Goal: Task Accomplishment & Management: Complete application form

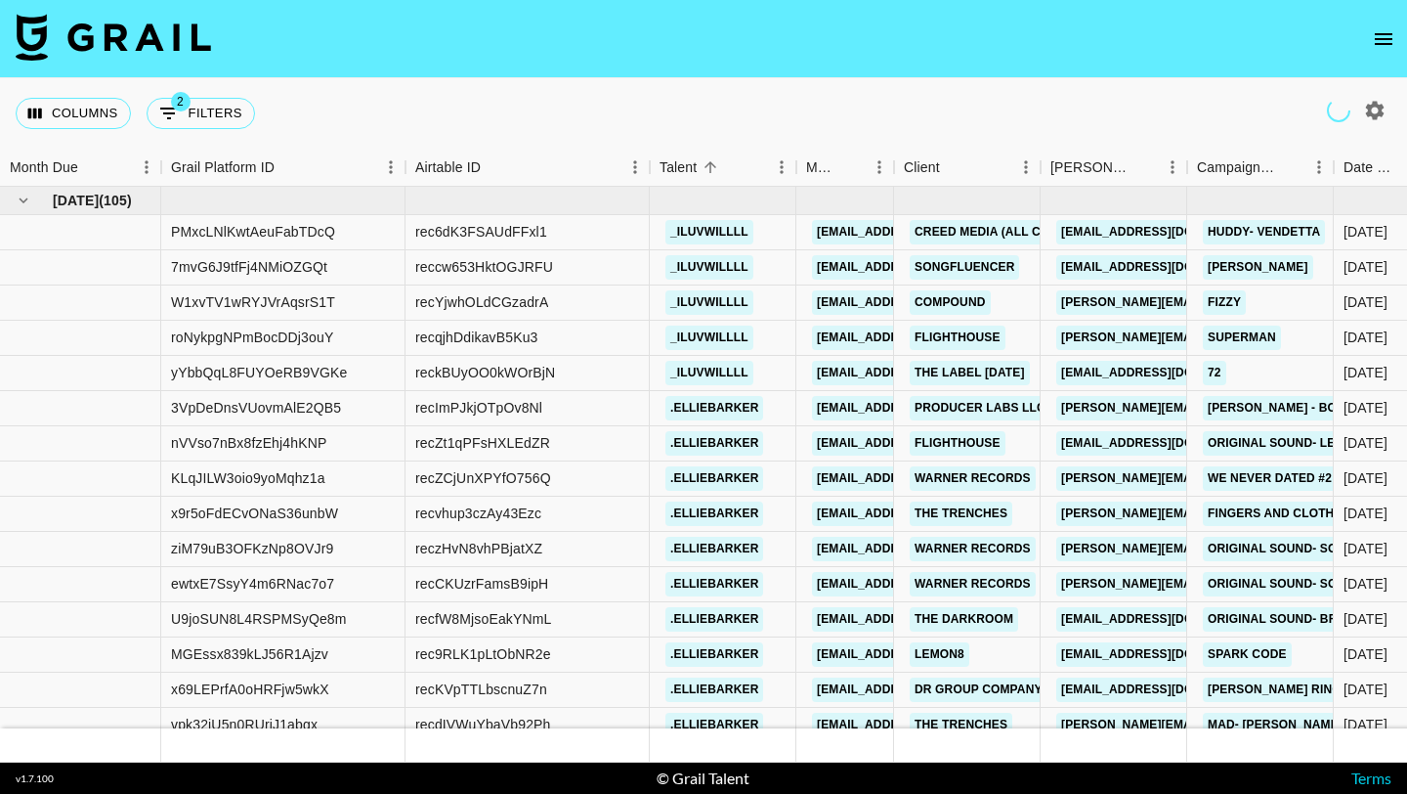
click at [1385, 40] on icon "open drawer" at bounding box center [1383, 38] width 23 height 23
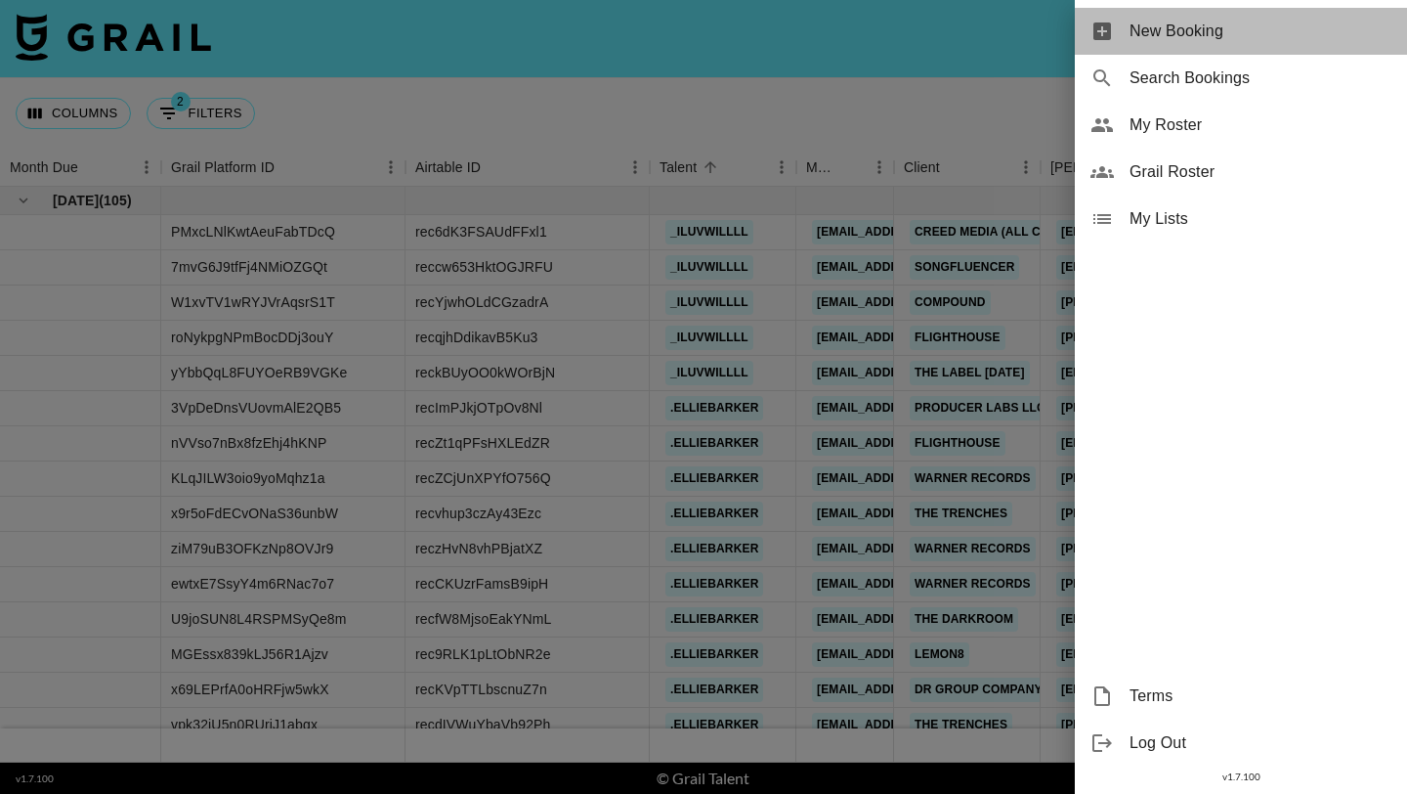
click at [1305, 32] on span "New Booking" at bounding box center [1261, 31] width 262 height 23
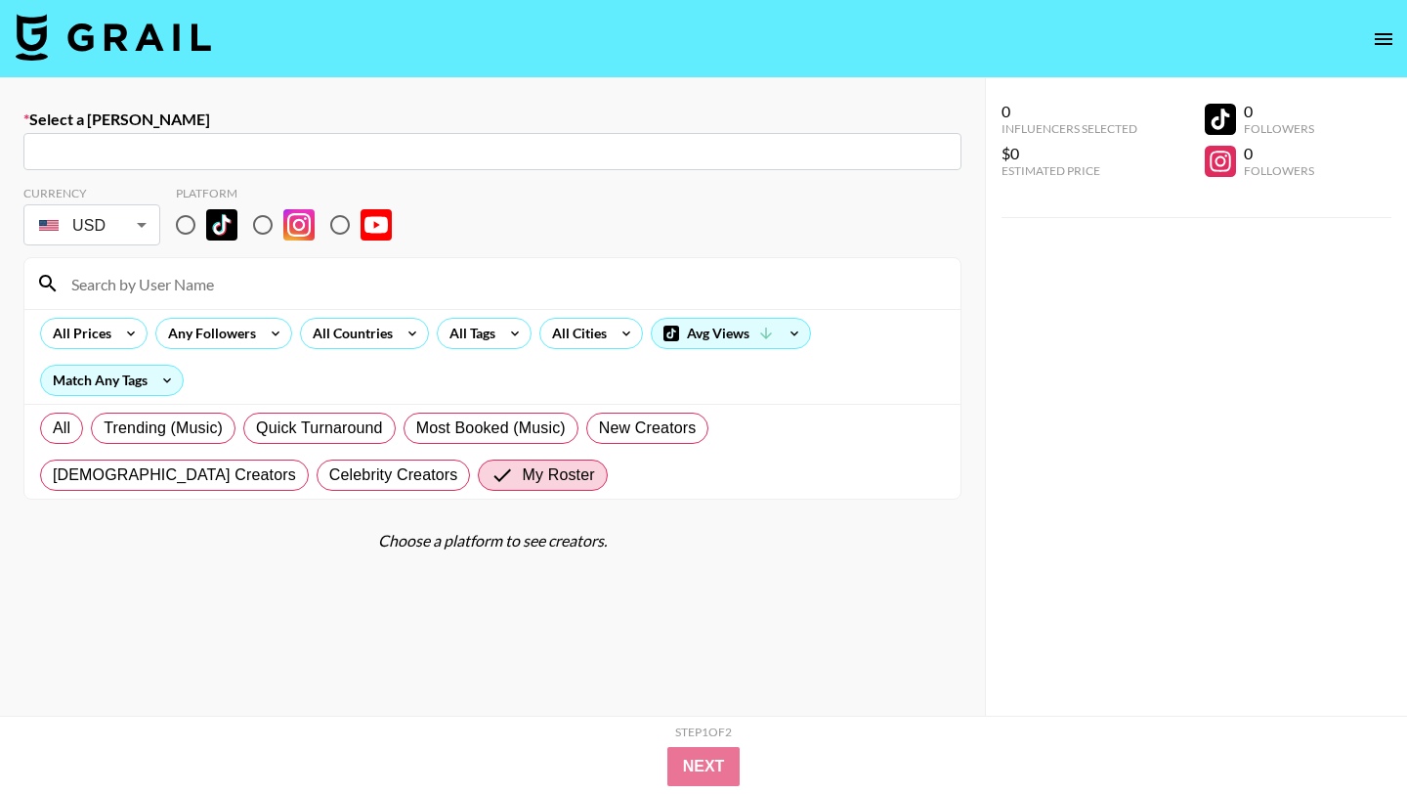
click at [256, 163] on div "​" at bounding box center [492, 151] width 938 height 37
paste input "[PERSON_NAME][EMAIL_ADDRESS][DOMAIN_NAME]"
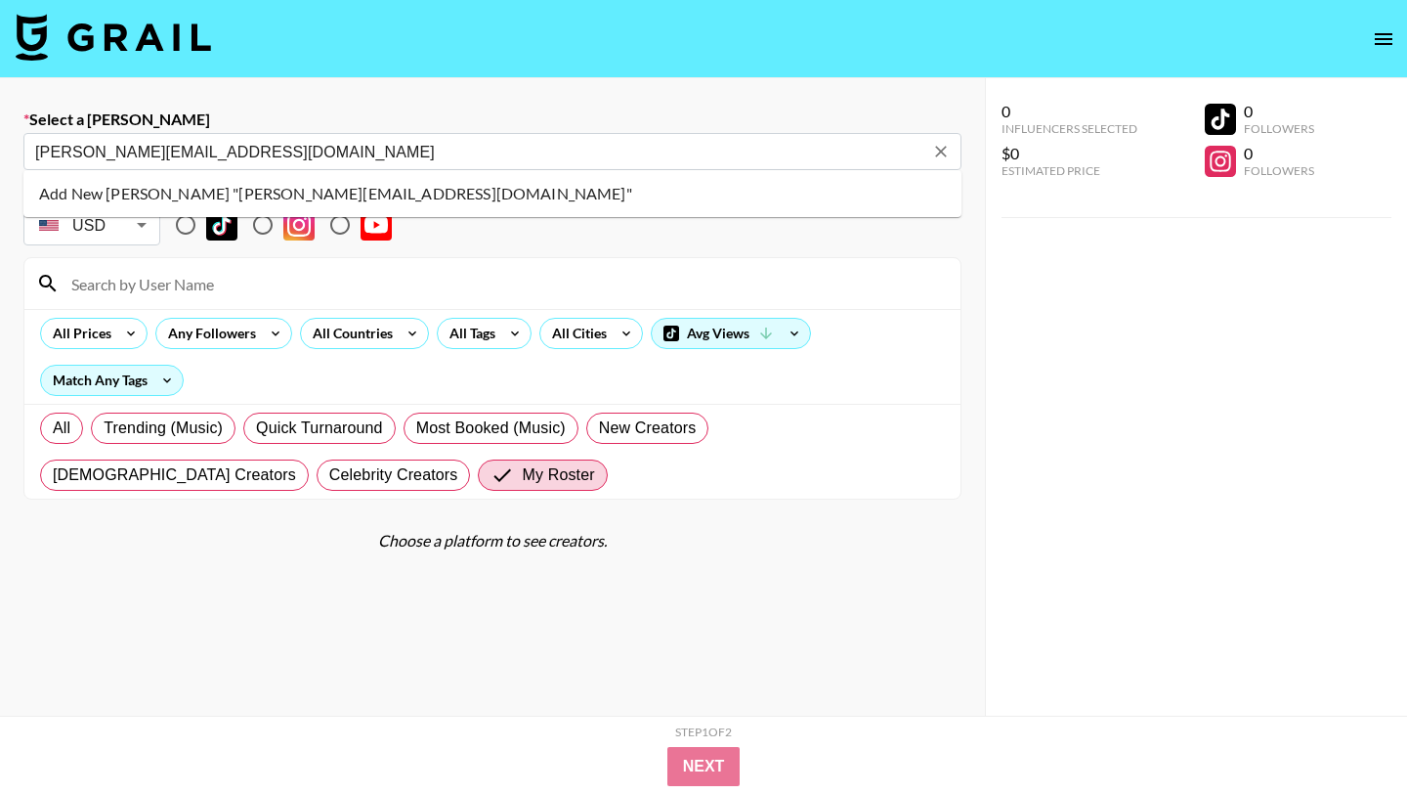
click at [323, 196] on li "Add New [PERSON_NAME] "[PERSON_NAME][EMAIL_ADDRESS][DOMAIN_NAME]"" at bounding box center [492, 193] width 938 height 31
type input "Add New [PERSON_NAME] "[PERSON_NAME][EMAIL_ADDRESS][DOMAIN_NAME]""
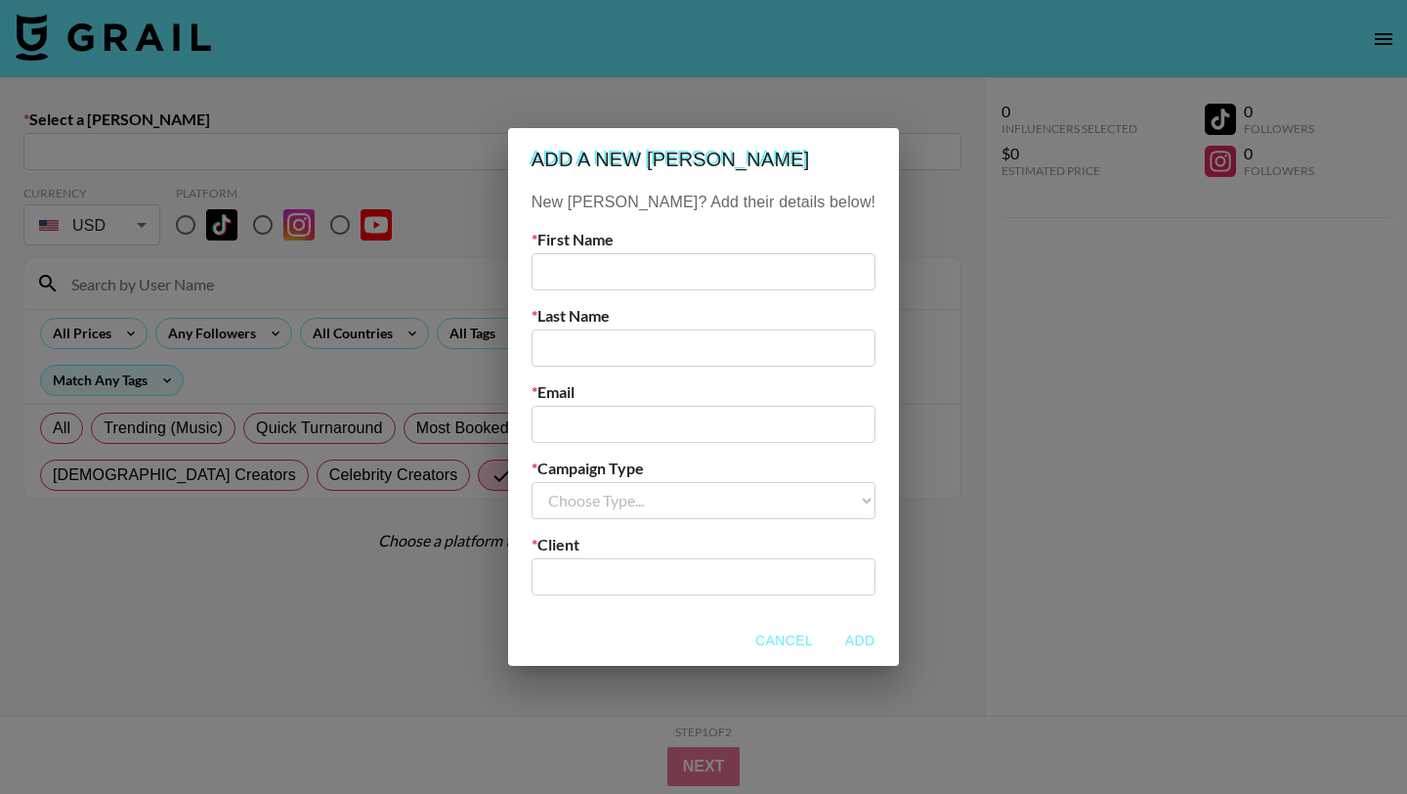
click at [616, 279] on input "text" at bounding box center [704, 271] width 344 height 37
type input "[PERSON_NAME]"
click at [636, 306] on label "Last Name" at bounding box center [704, 316] width 344 height 20
click at [645, 355] on input "text" at bounding box center [704, 347] width 344 height 37
paste input "Louvis"
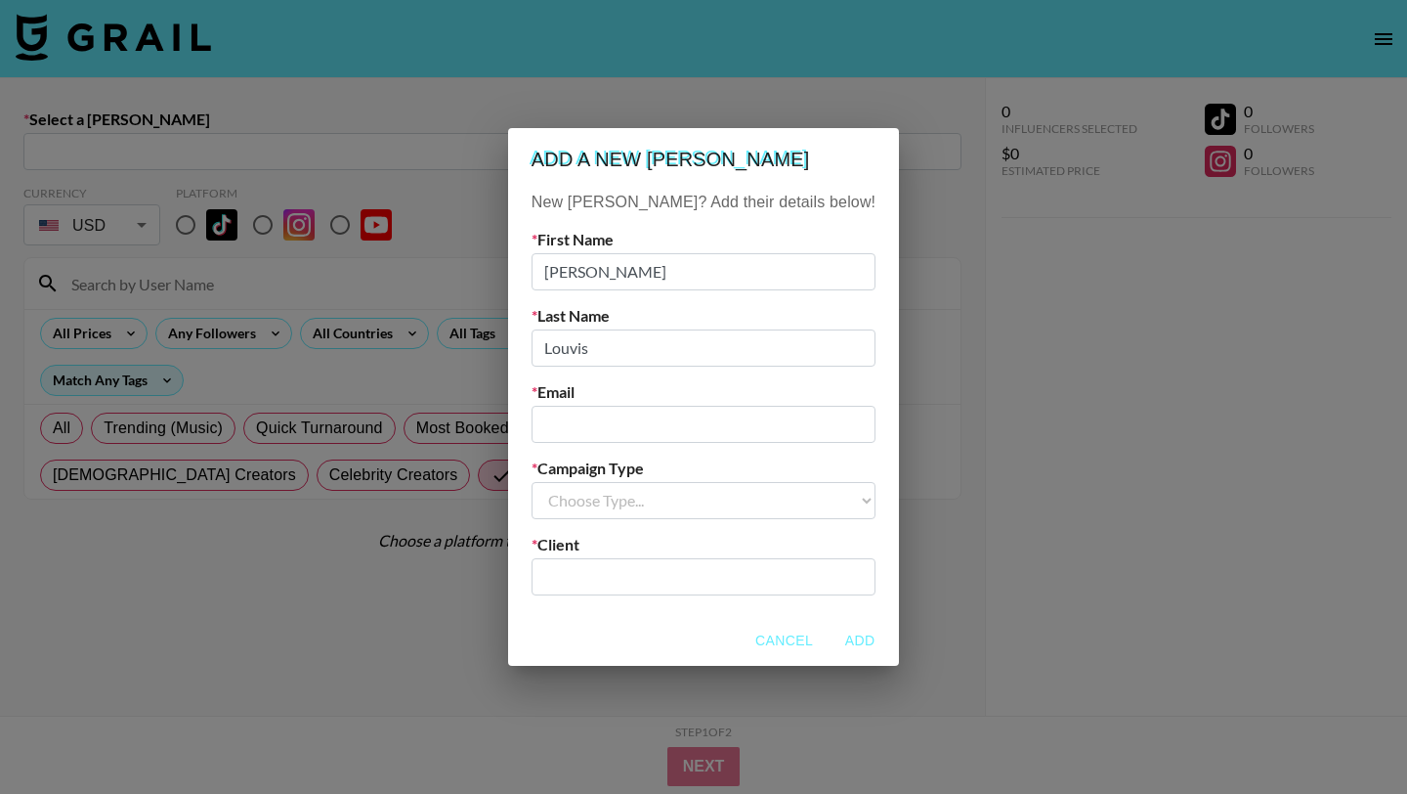
type input "Louvis"
click at [681, 440] on input "email" at bounding box center [704, 424] width 344 height 37
click at [687, 432] on input "email" at bounding box center [704, 424] width 344 height 37
click at [697, 422] on input "email" at bounding box center [704, 424] width 344 height 37
click at [620, 420] on input "email" at bounding box center [704, 424] width 344 height 37
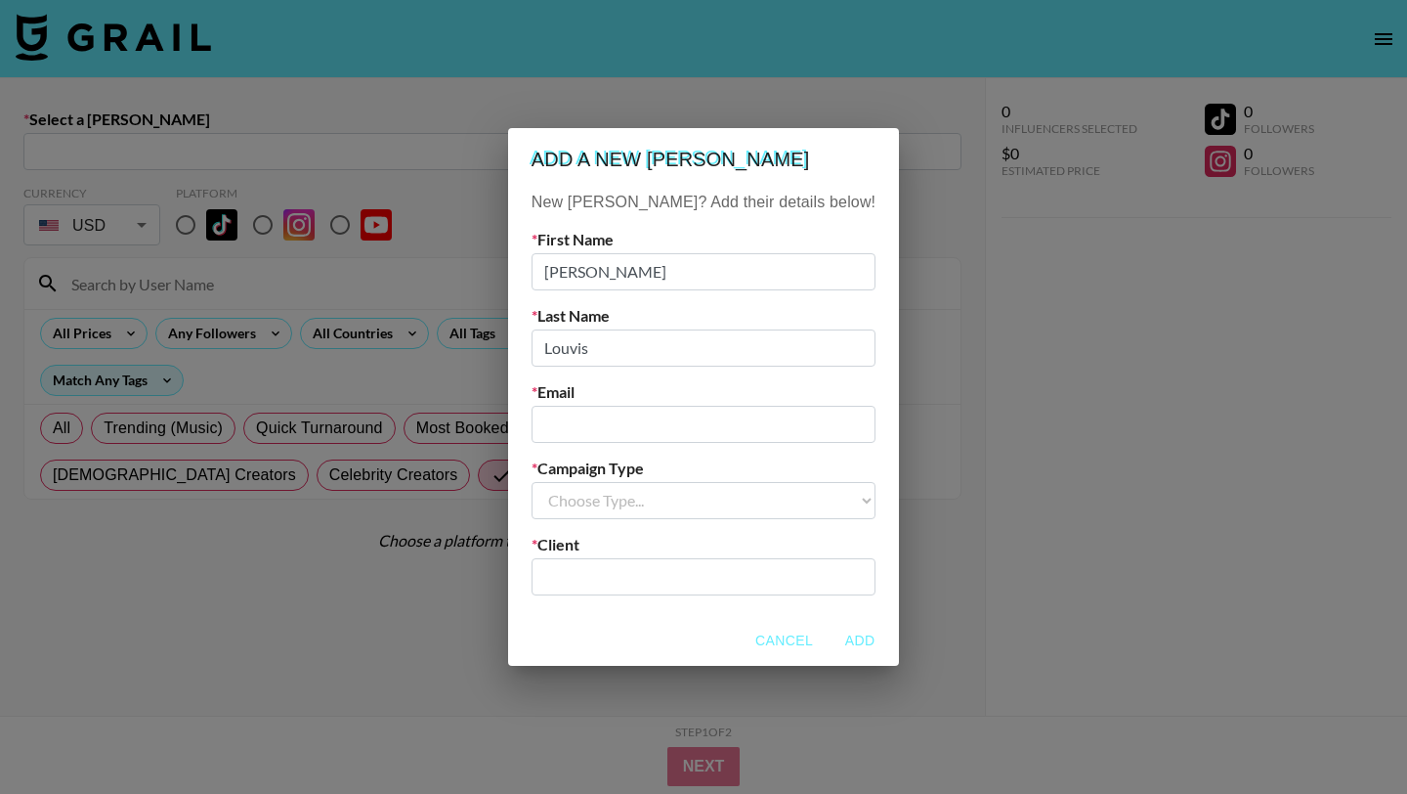
paste input "LouvisLouvis"
type input "LouvisLouvis"
drag, startPoint x: 727, startPoint y: 425, endPoint x: 439, endPoint y: 352, distance: 297.5
click at [452, 359] on div "Add a new [PERSON_NAME] New [PERSON_NAME]? Add their details below! First Name …" at bounding box center [703, 397] width 1407 height 794
paste input "[PERSON_NAME][EMAIL_ADDRESS][DOMAIN_NAME]"
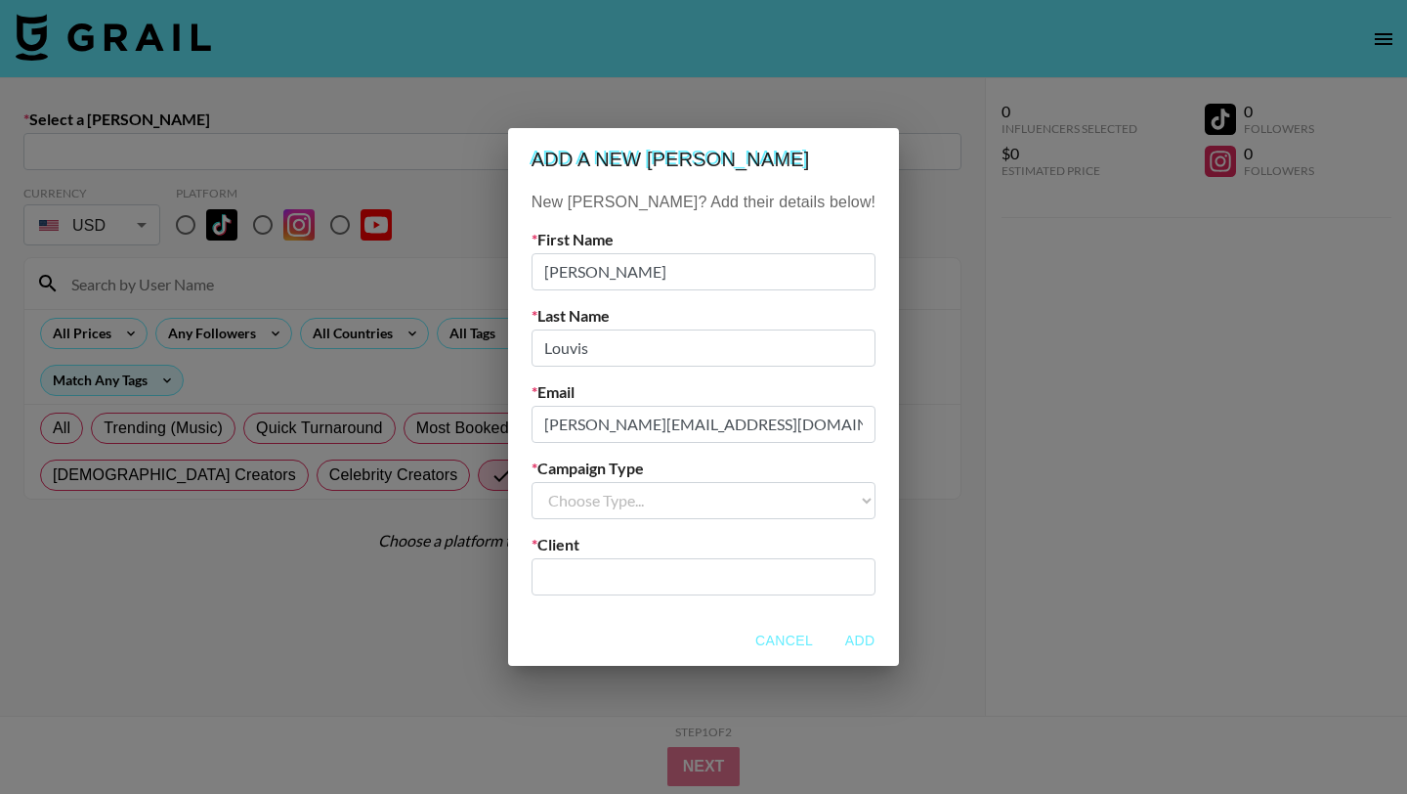
type input "[PERSON_NAME][EMAIL_ADDRESS][DOMAIN_NAME]"
click at [710, 511] on select "Choose Type... Song Promos Brand Promos" at bounding box center [704, 500] width 344 height 37
select select "Song"
click at [571, 482] on select "Choose Type... Song Promos Brand Promos" at bounding box center [704, 500] width 344 height 37
click at [692, 577] on input "text" at bounding box center [703, 576] width 321 height 22
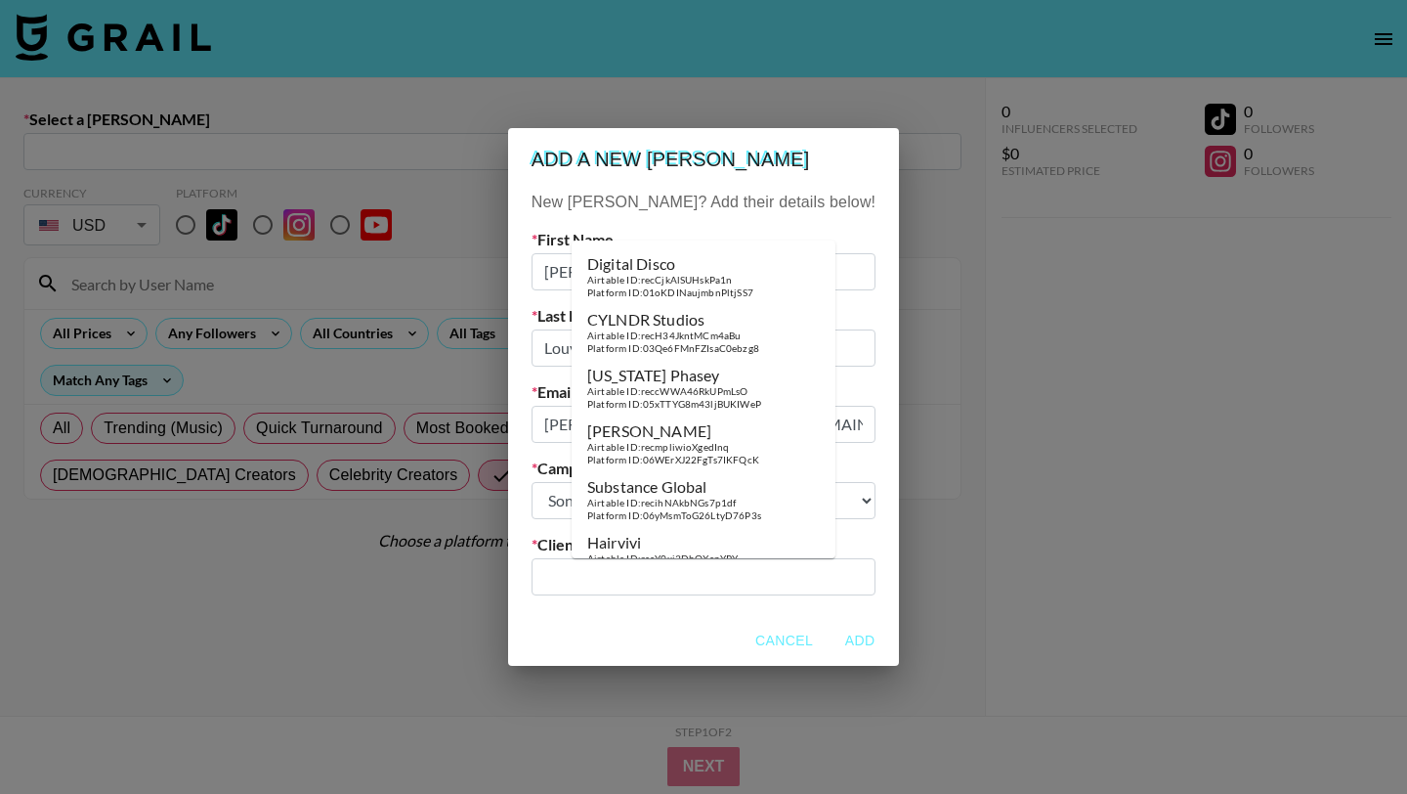
click at [892, 495] on div "Add a new [PERSON_NAME] New [PERSON_NAME]? Add their details below! First Name …" at bounding box center [703, 397] width 1407 height 794
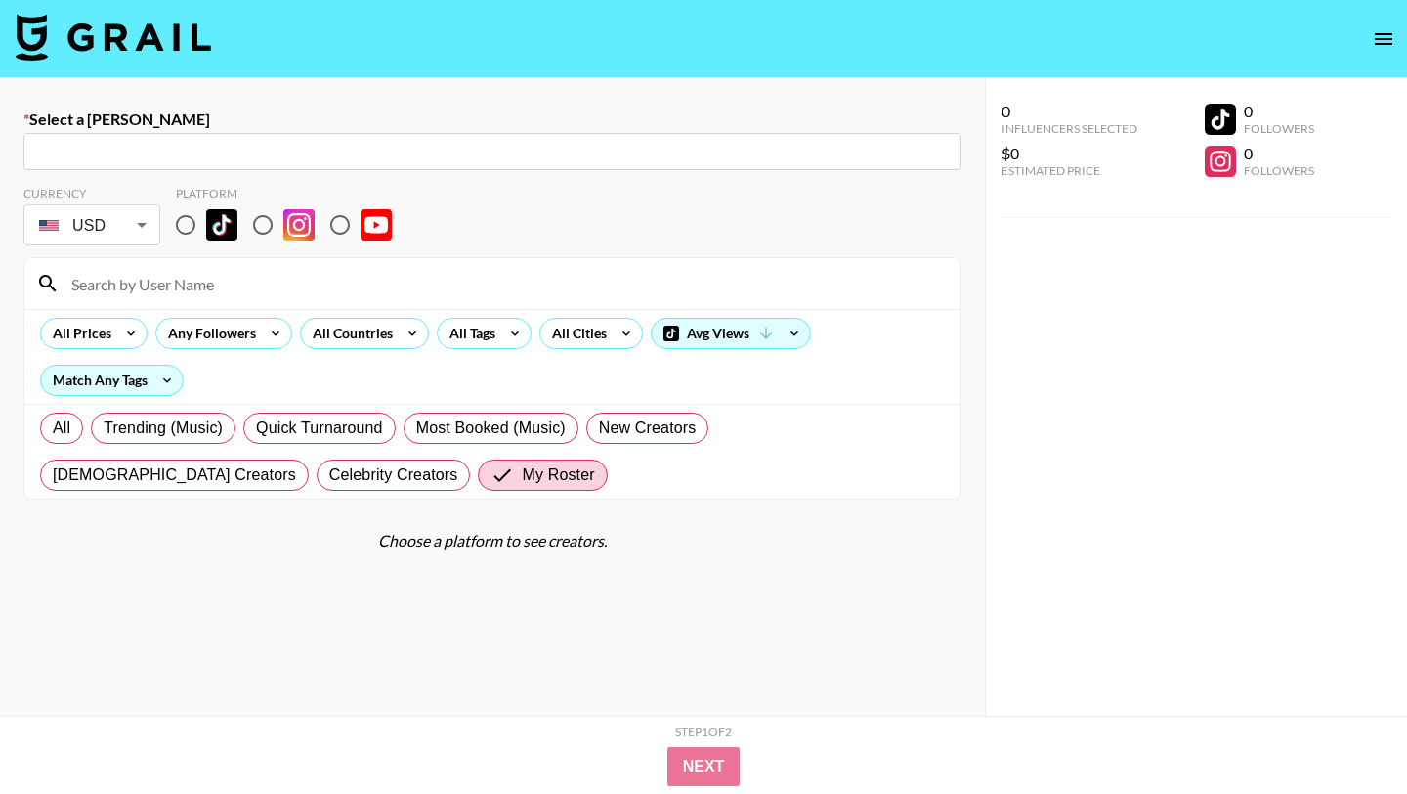
click at [222, 152] on input "text" at bounding box center [492, 152] width 915 height 22
paste input "[PERSON_NAME][EMAIL_ADDRESS][DOMAIN_NAME]"
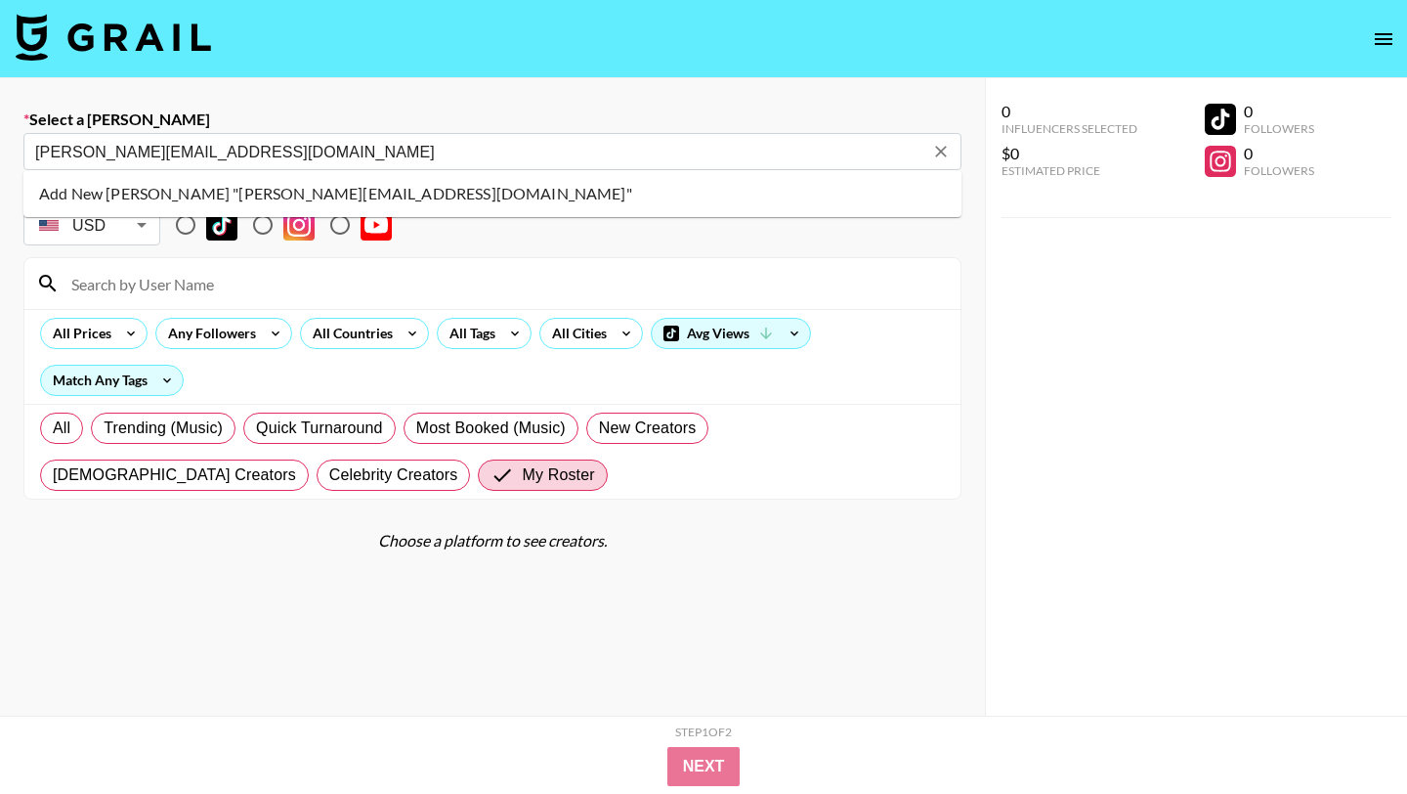
click at [382, 189] on li "Add New [PERSON_NAME] "[PERSON_NAME][EMAIL_ADDRESS][DOMAIN_NAME]"" at bounding box center [492, 193] width 938 height 31
type input "Add New [PERSON_NAME] "[PERSON_NAME][EMAIL_ADDRESS][DOMAIN_NAME]""
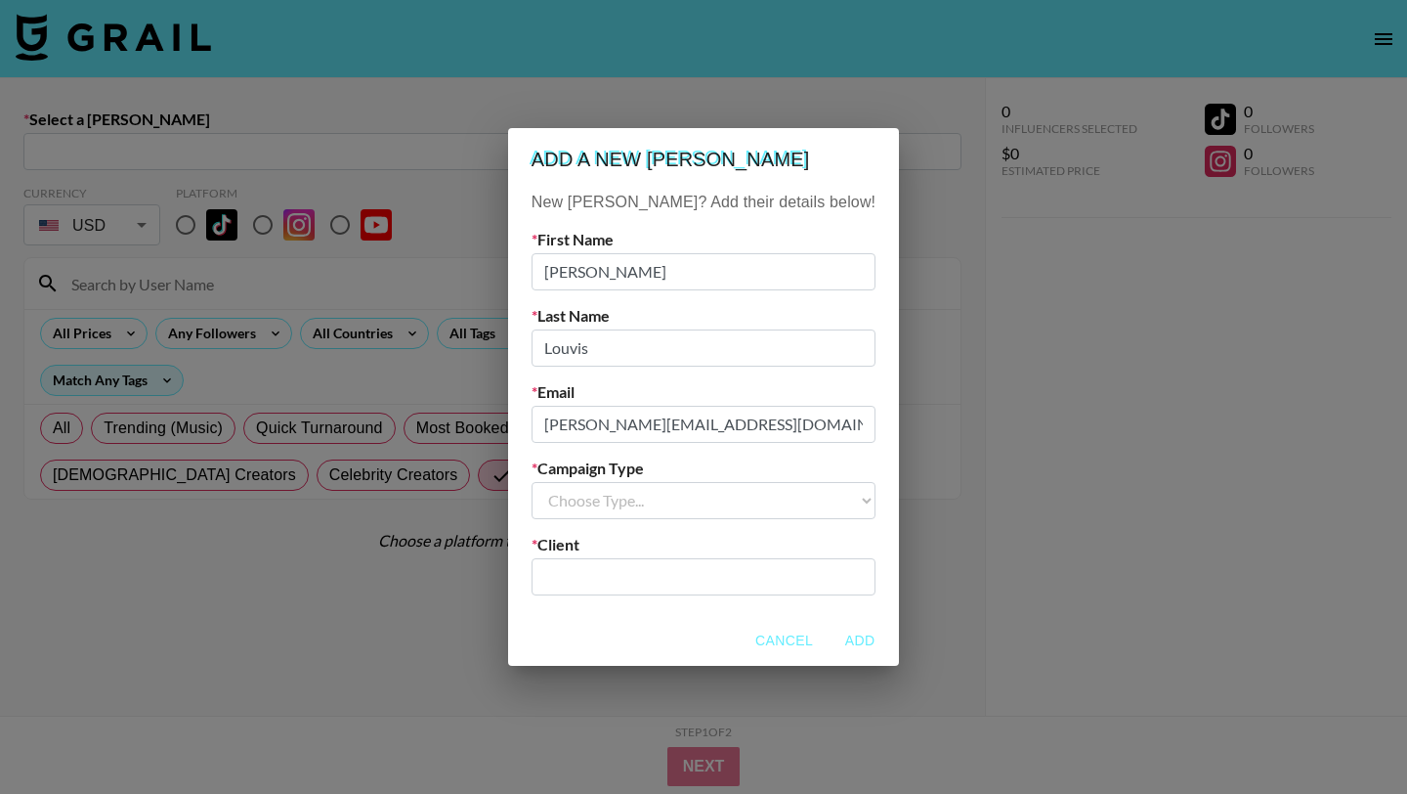
click at [715, 499] on select "Choose Type... Song Promos Brand Promos" at bounding box center [704, 500] width 344 height 37
select select "Song"
click at [571, 482] on select "Choose Type... Song Promos Brand Promos" at bounding box center [704, 500] width 344 height 37
click at [672, 565] on input "text" at bounding box center [703, 576] width 321 height 22
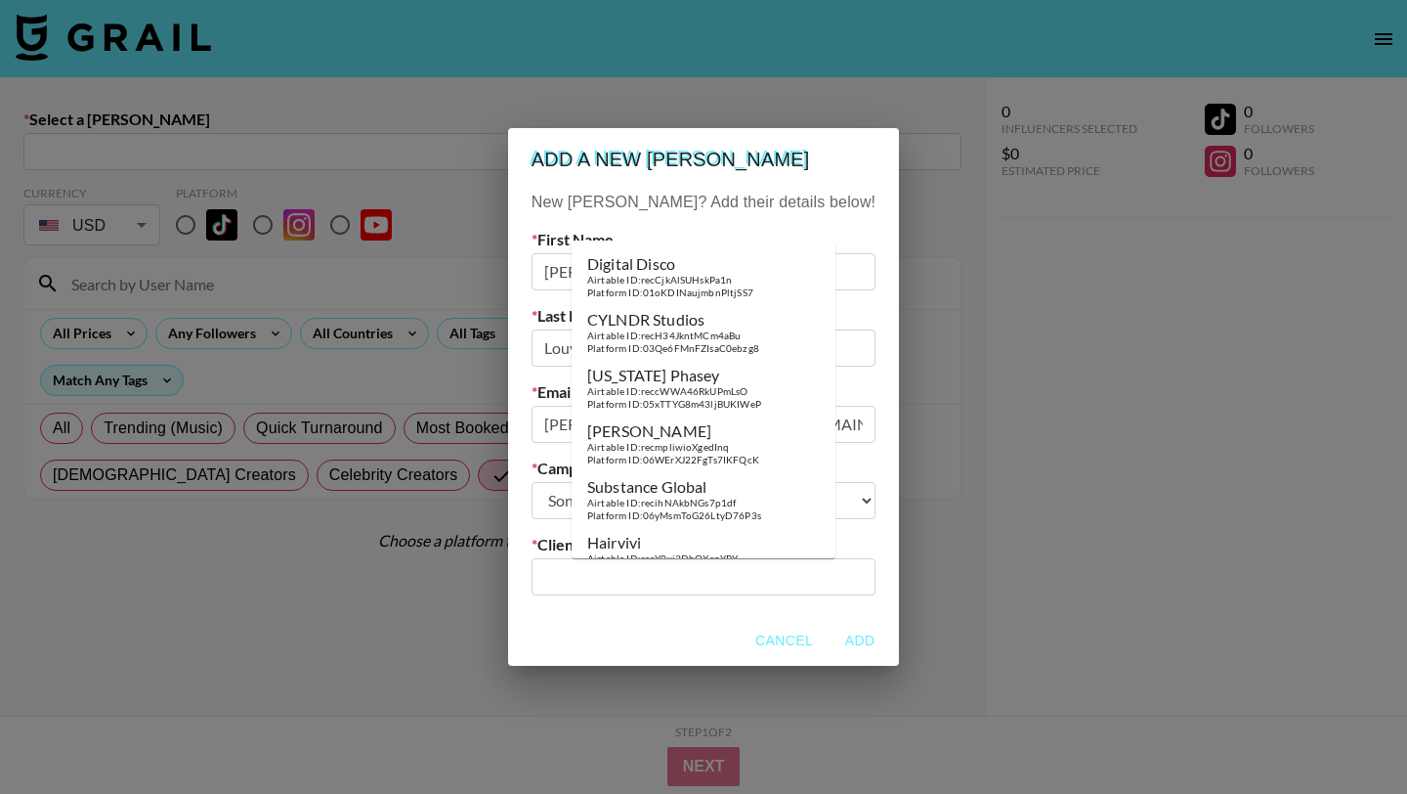
click at [848, 555] on div "New [PERSON_NAME]? Add their details below! First Name [PERSON_NAME] Last Name …" at bounding box center [703, 403] width 391 height 424
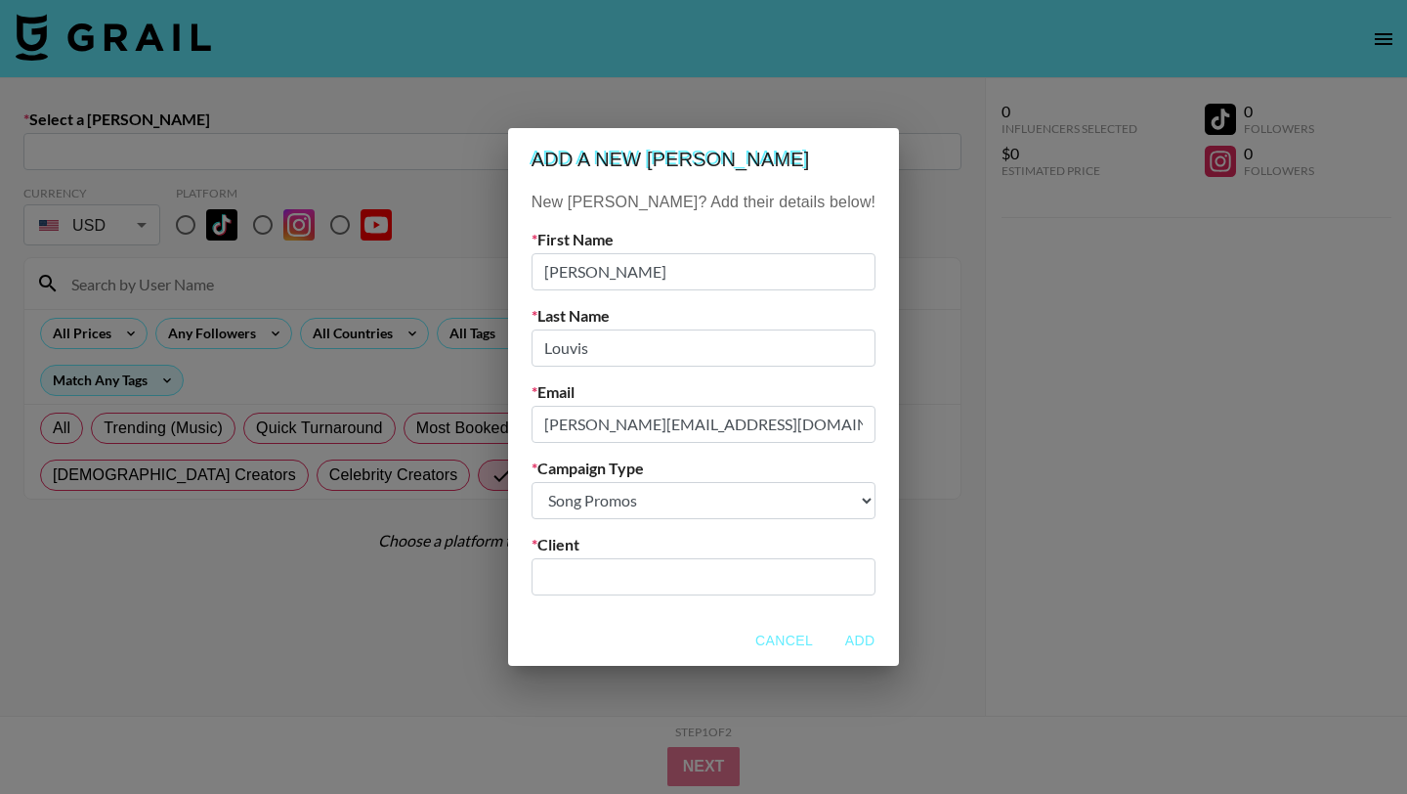
click at [745, 570] on input "text" at bounding box center [703, 576] width 321 height 22
click at [744, 631] on li "Add New Client: "elenasfaves"" at bounding box center [704, 618] width 264 height 31
type input "elenasfaves"
click at [829, 646] on button "Add" at bounding box center [860, 641] width 63 height 36
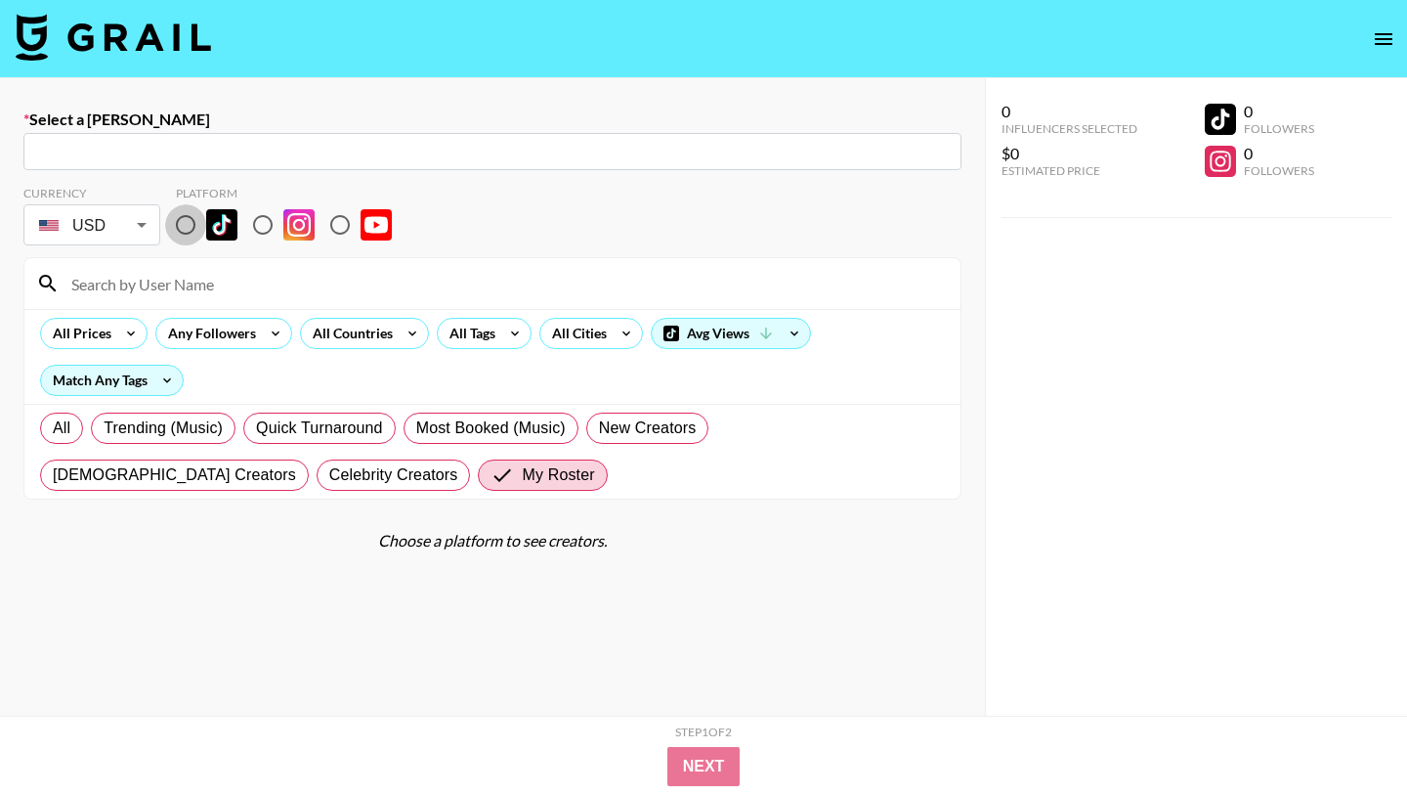
click at [188, 226] on input "radio" at bounding box center [185, 224] width 41 height 41
radio input "true"
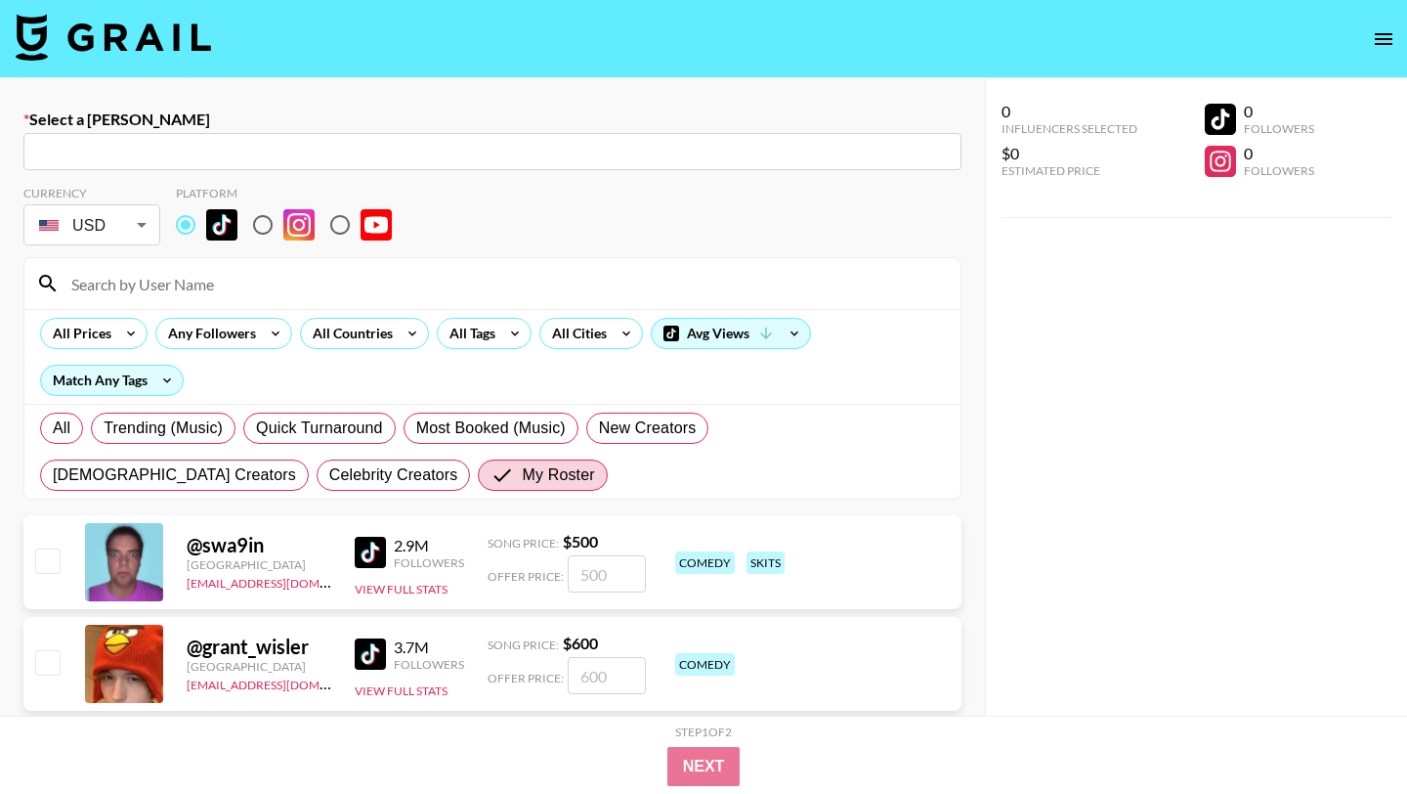
click at [188, 294] on input at bounding box center [504, 283] width 889 height 31
type input "[PERSON_NAME][EMAIL_ADDRESS][DOMAIN_NAME]: [PERSON_NAME] -- elenasfaves -- eoS0…"
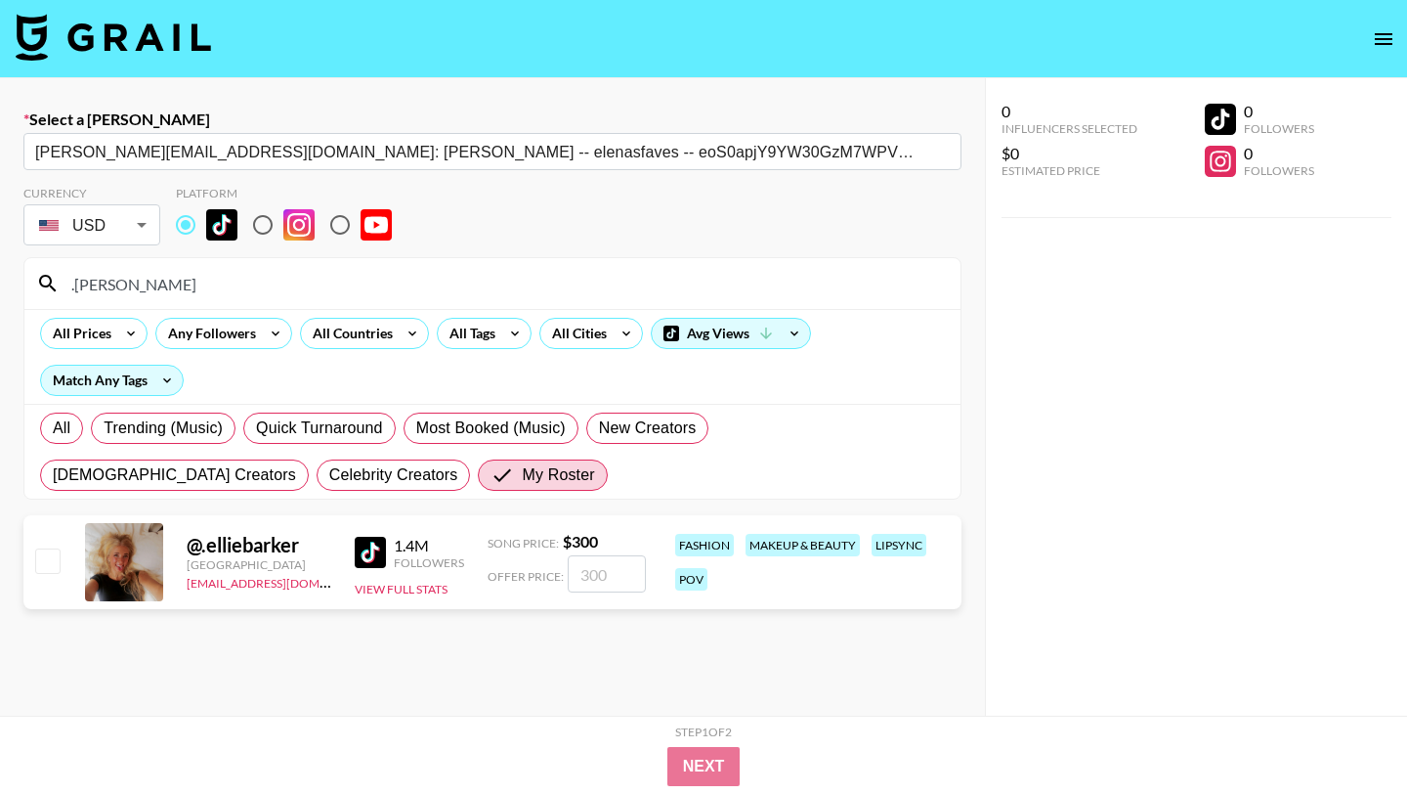
type input ".[PERSON_NAME]"
click at [45, 565] on input "checkbox" at bounding box center [46, 559] width 23 height 23
checkbox input "true"
type input "300"
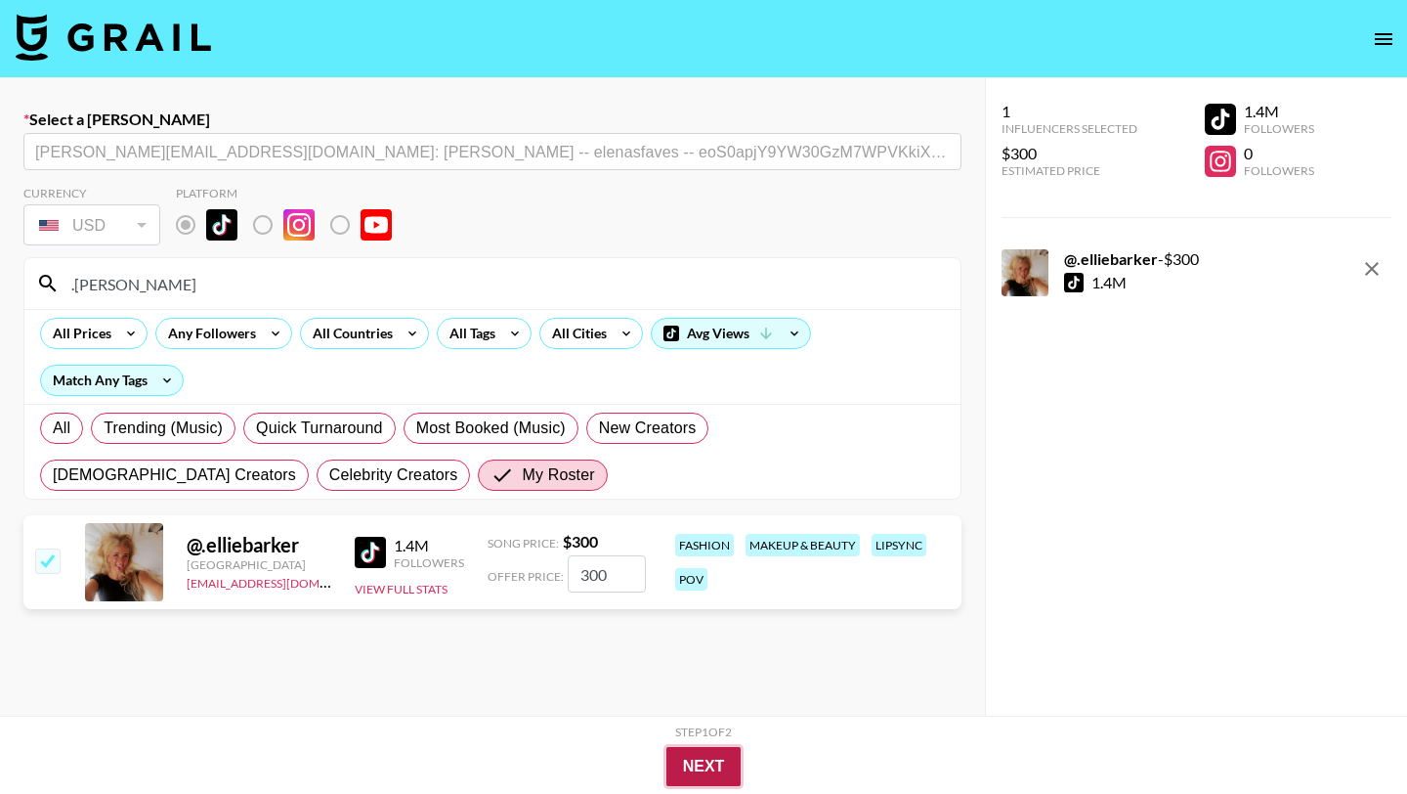
click at [695, 758] on button "Next" at bounding box center [704, 766] width 75 height 39
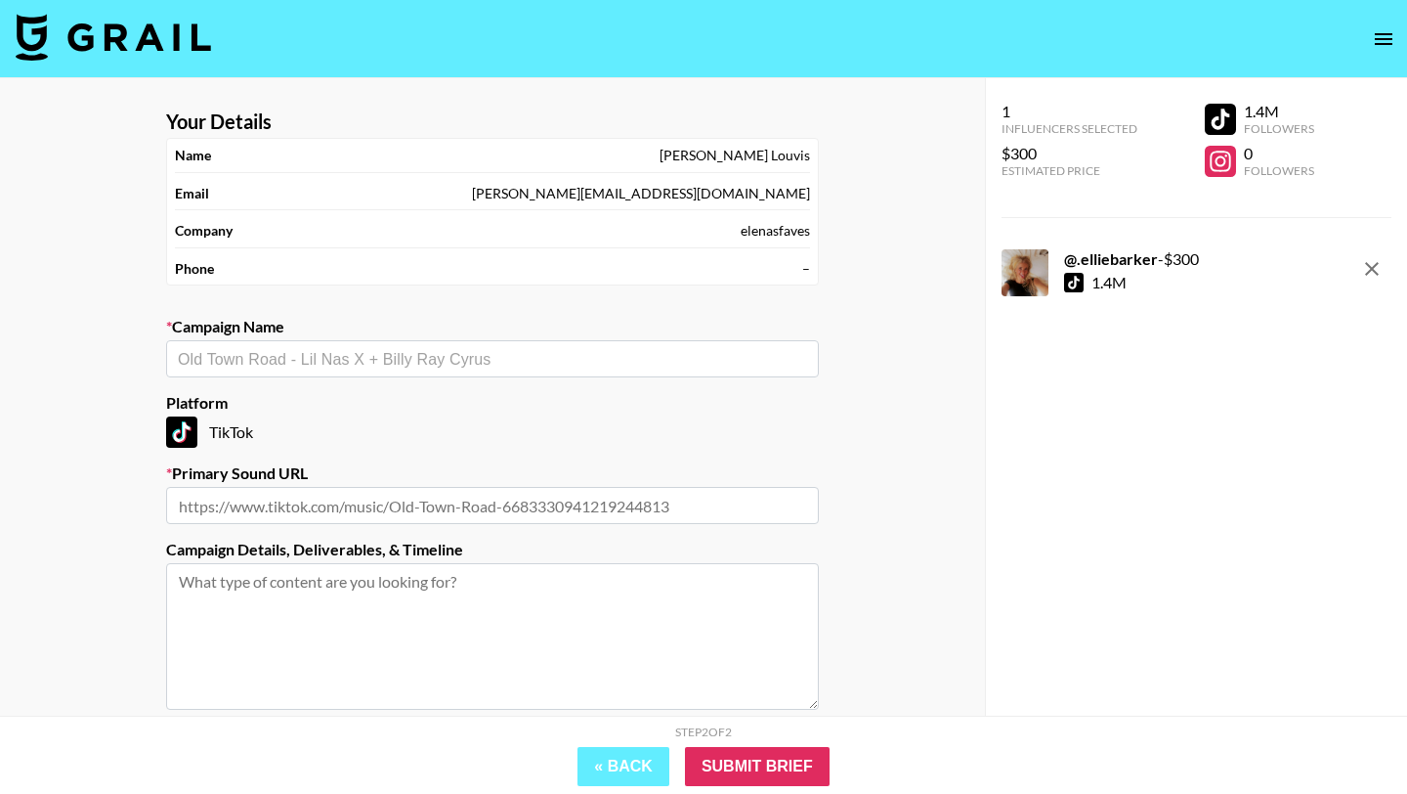
click at [465, 366] on input "text" at bounding box center [492, 359] width 629 height 22
paste input "IDFWU"
click at [457, 392] on li "Add New Campaign: "IDFWU"" at bounding box center [492, 400] width 653 height 31
type input "IDFWU"
click at [593, 494] on input "text" at bounding box center [492, 505] width 653 height 37
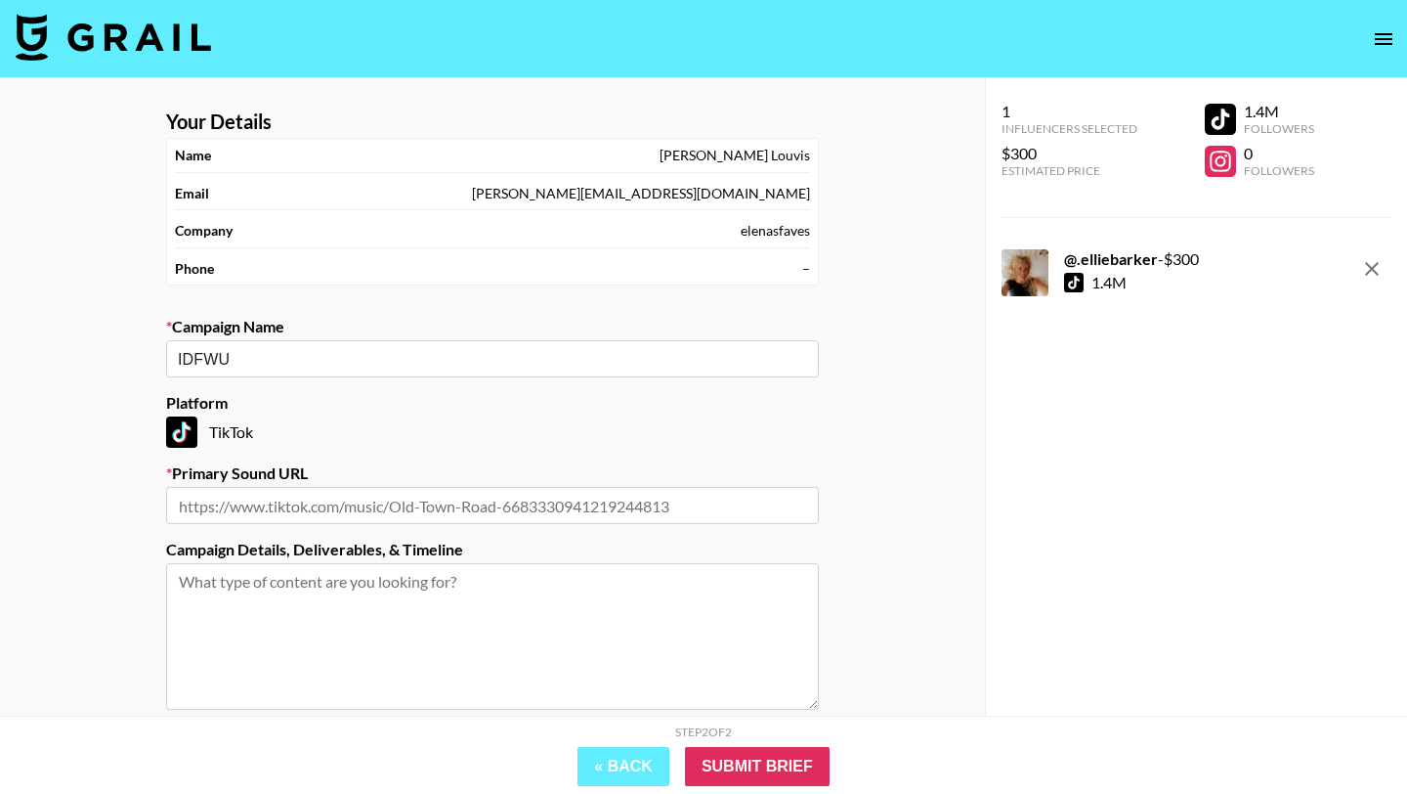
paste input "[URL][DOMAIN_NAME]"
type input "[URL][DOMAIN_NAME]"
click at [772, 759] on input "Submit Brief" at bounding box center [757, 766] width 145 height 39
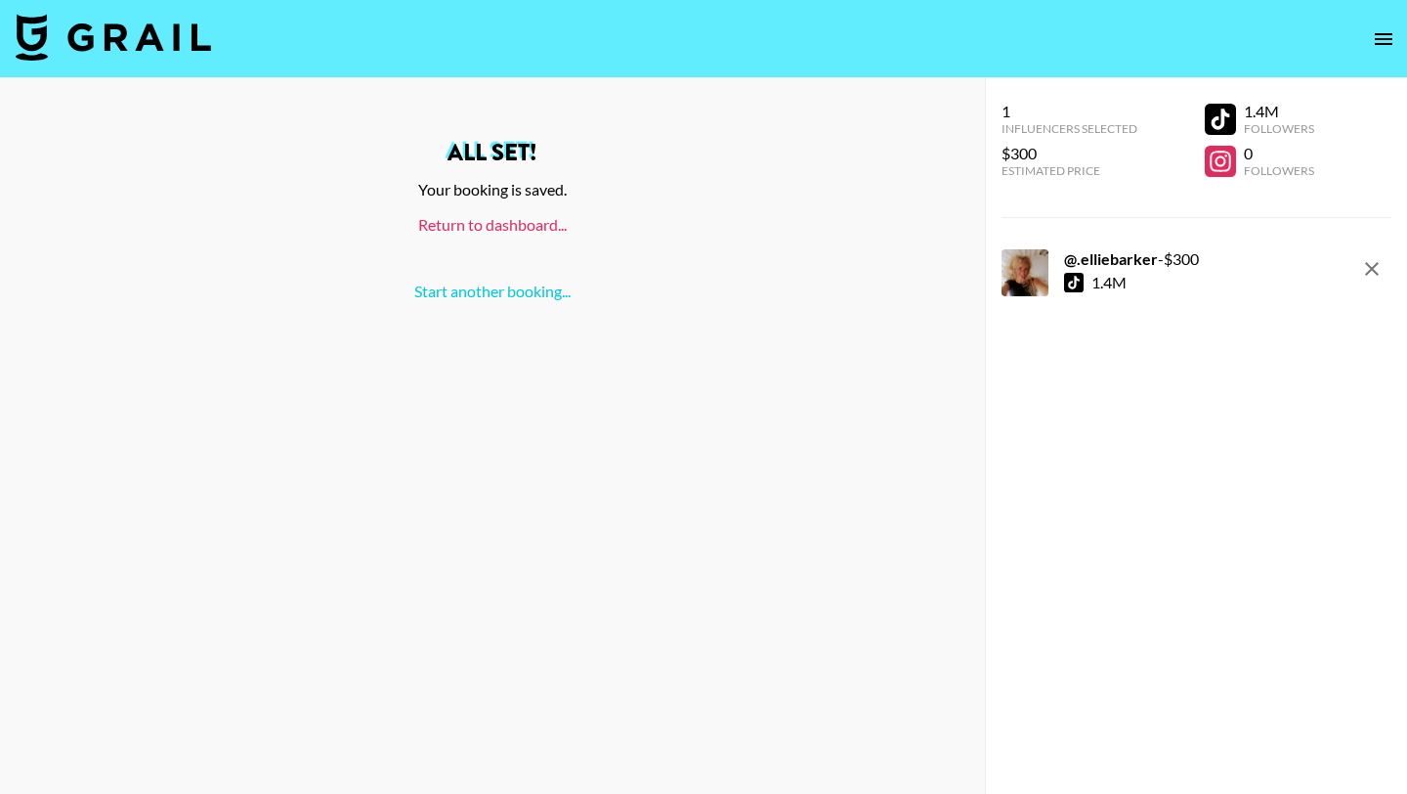
click at [494, 230] on link "Return to dashboard..." at bounding box center [492, 224] width 149 height 19
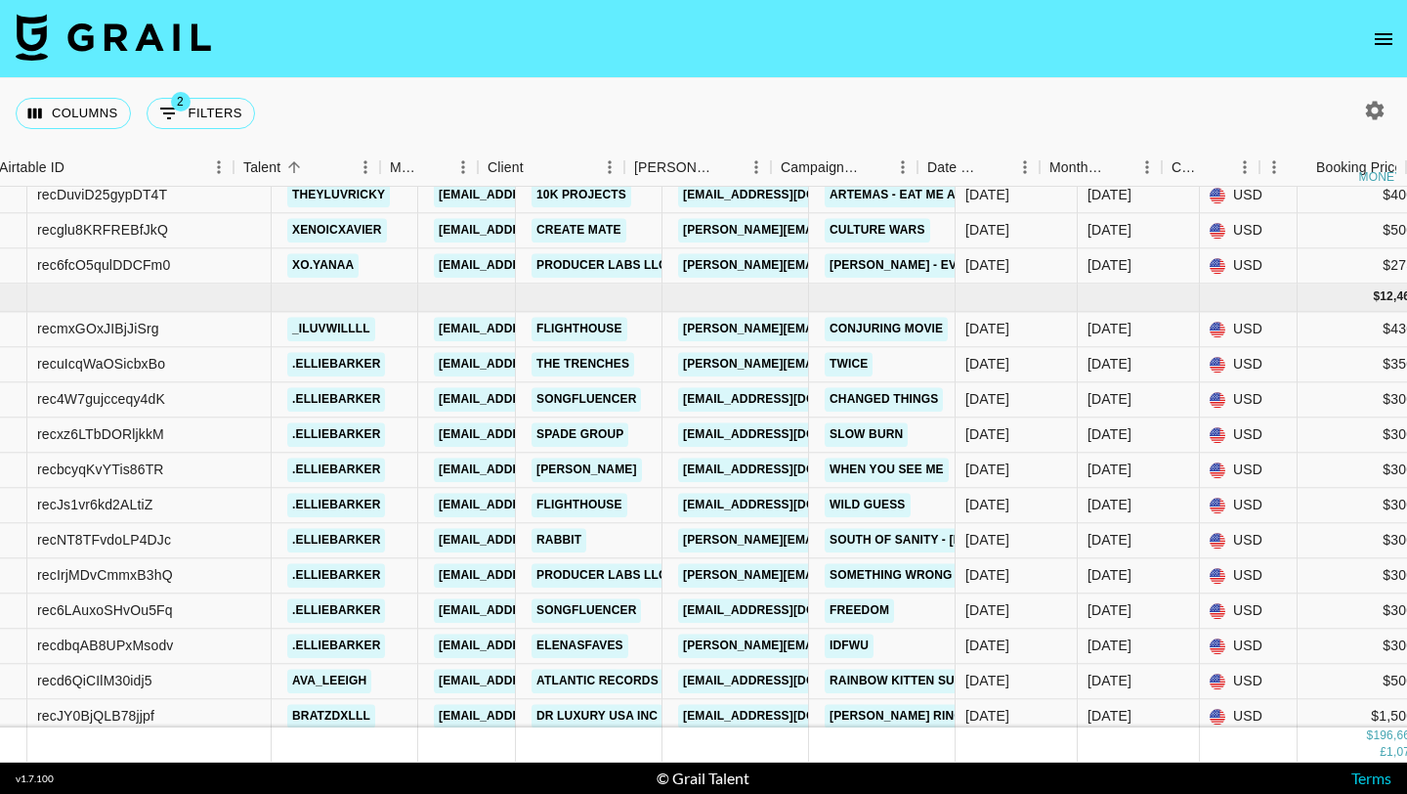
scroll to position [10901, 416]
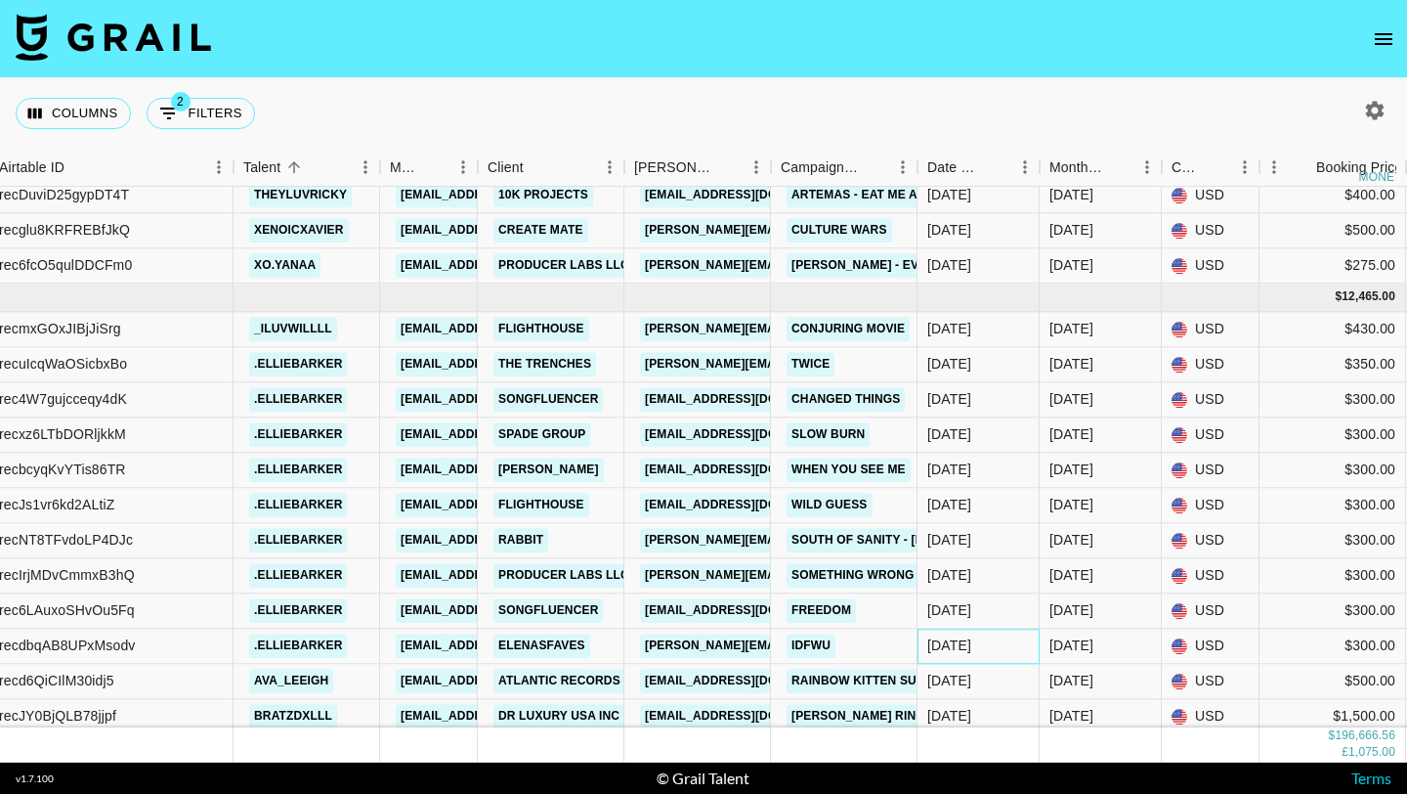
click at [957, 637] on div "9/7/2025" at bounding box center [949, 646] width 44 height 20
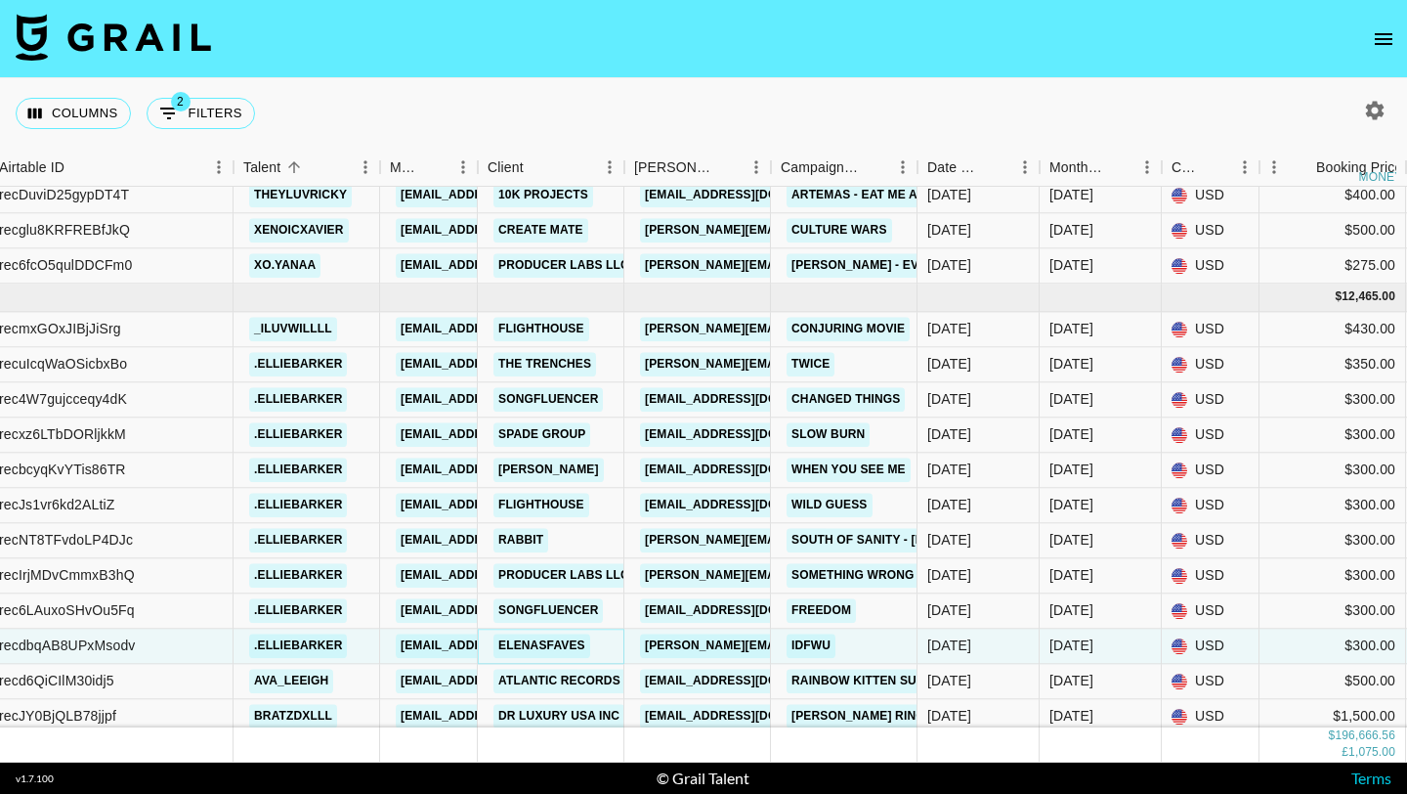
click at [533, 648] on link "elenasfaves" at bounding box center [542, 645] width 97 height 24
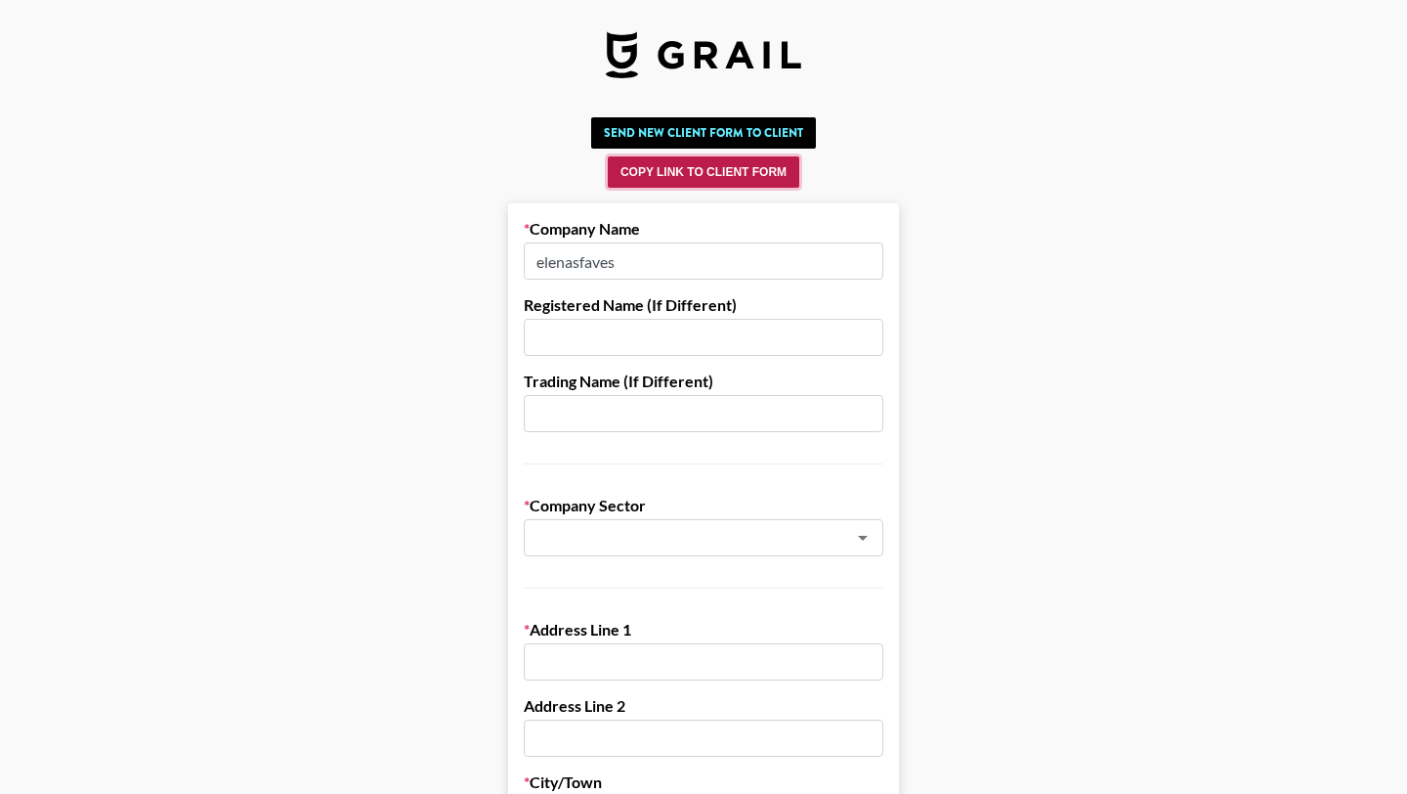
click at [765, 173] on button "Copy Link to Client Form" at bounding box center [704, 171] width 192 height 31
